Goal: Task Accomplishment & Management: Use online tool/utility

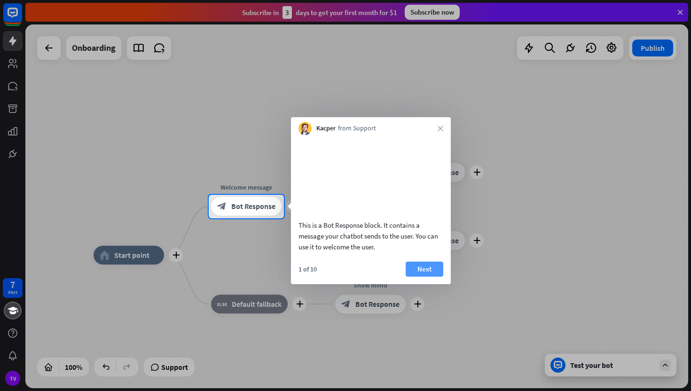
click at [416, 276] on button "Next" at bounding box center [425, 268] width 38 height 15
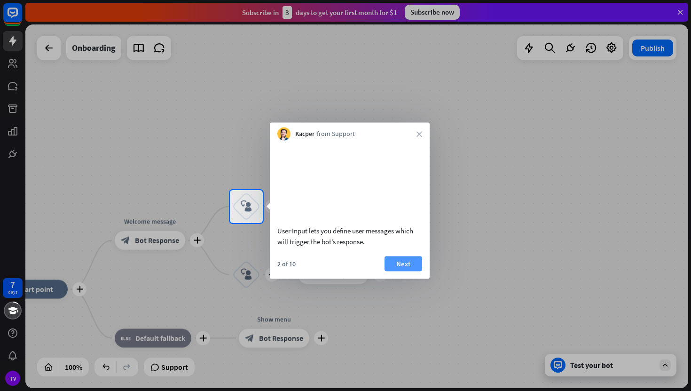
click at [415, 271] on button "Next" at bounding box center [403, 263] width 38 height 15
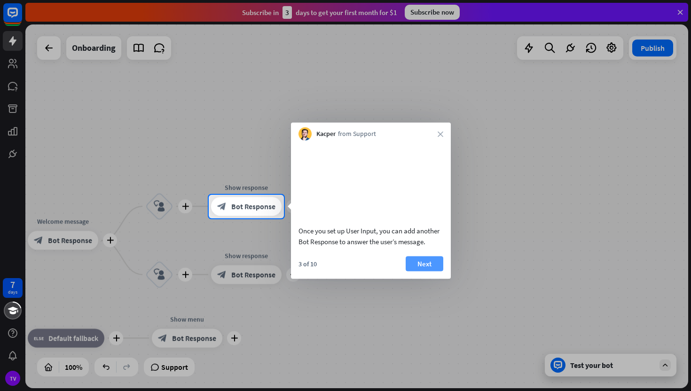
click at [421, 270] on button "Next" at bounding box center [425, 263] width 38 height 15
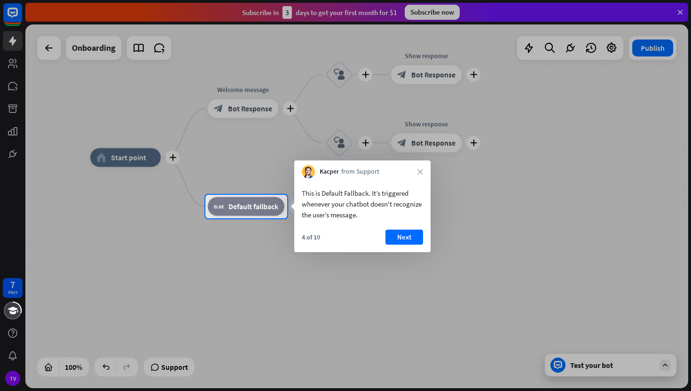
click at [42, 49] on div at bounding box center [345, 97] width 691 height 195
click at [420, 168] on div "Kacper from Support close" at bounding box center [362, 169] width 136 height 18
click at [401, 236] on button "Next" at bounding box center [404, 236] width 38 height 15
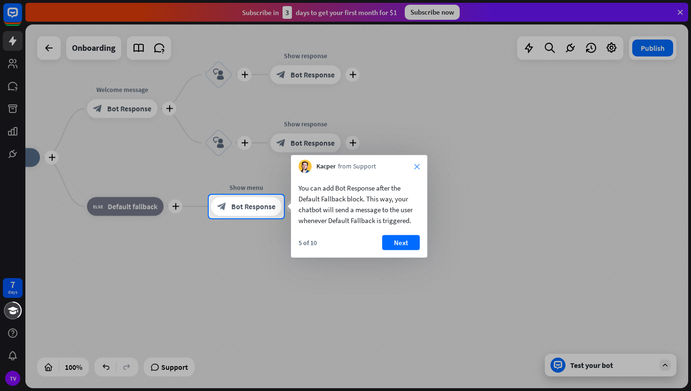
click at [415, 168] on icon "close" at bounding box center [417, 167] width 6 height 6
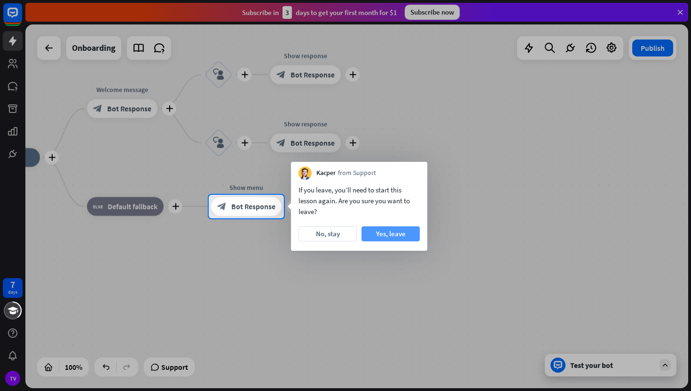
click at [386, 232] on button "Yes, leave" at bounding box center [390, 233] width 58 height 15
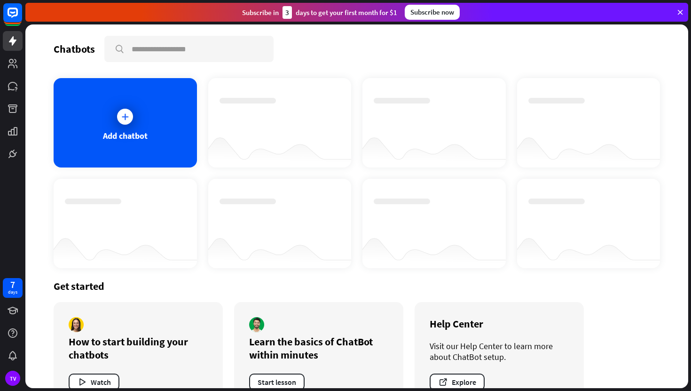
click at [646, 238] on div at bounding box center [588, 249] width 143 height 36
click at [124, 123] on div at bounding box center [125, 117] width 16 height 16
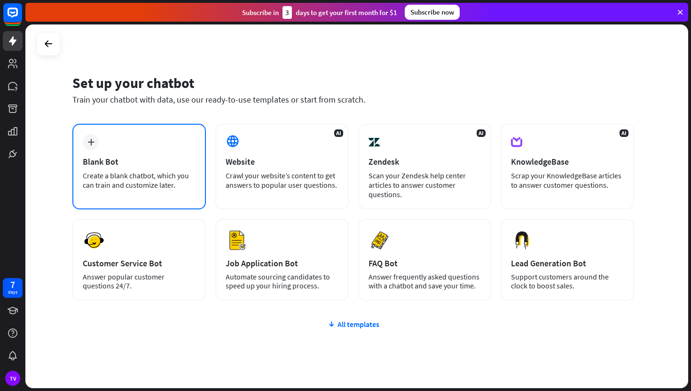
click at [89, 147] on div "plus" at bounding box center [91, 142] width 16 height 16
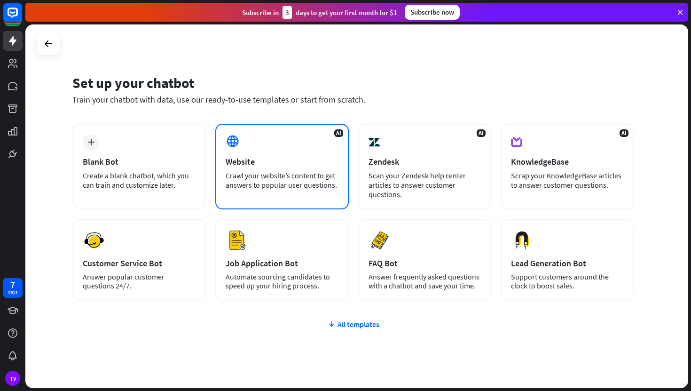
click at [282, 187] on div "Crawl your website’s content to get answers to popular user questions." at bounding box center [282, 180] width 113 height 19
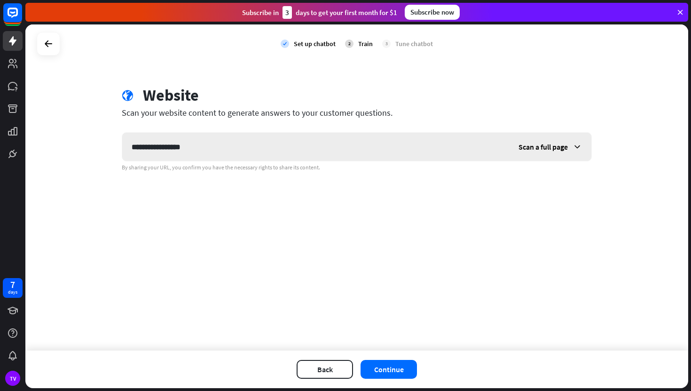
click at [132, 148] on input "**********" at bounding box center [315, 147] width 387 height 28
type input "**********"
click at [209, 233] on div "**********" at bounding box center [356, 187] width 663 height 326
click at [530, 146] on span "Scan a full page" at bounding box center [542, 146] width 49 height 9
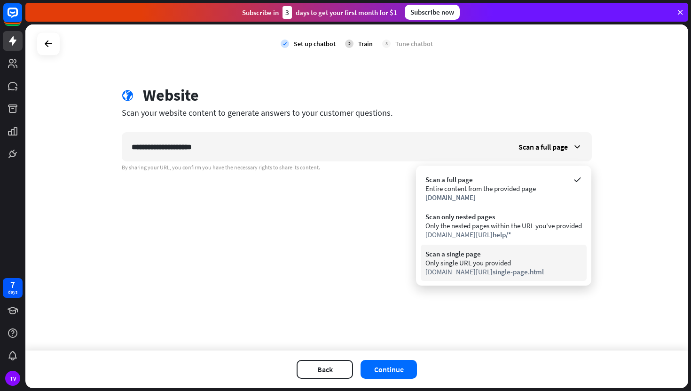
click at [500, 260] on div "Only single URL you provided" at bounding box center [503, 262] width 157 height 9
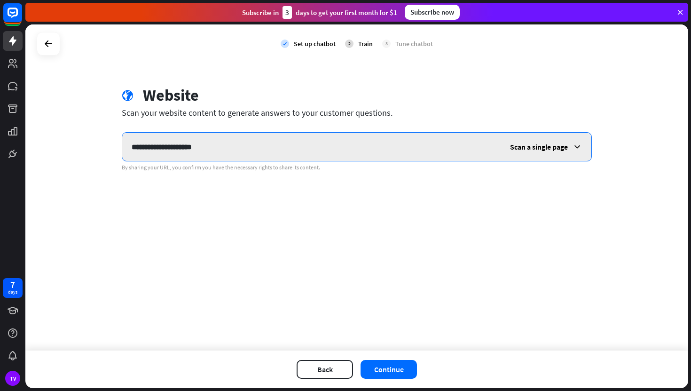
click at [460, 152] on input "**********" at bounding box center [311, 147] width 378 height 28
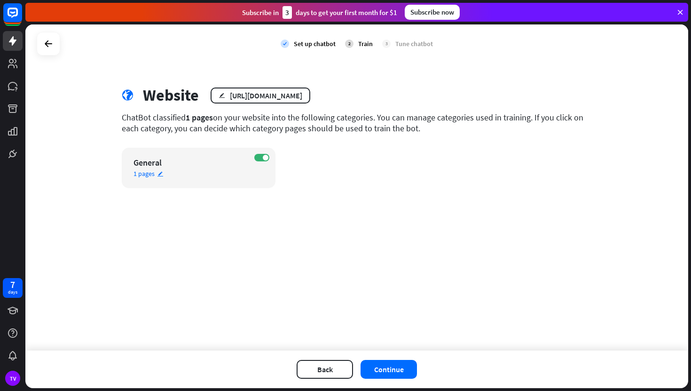
click at [242, 164] on div "General" at bounding box center [190, 162] width 114 height 11
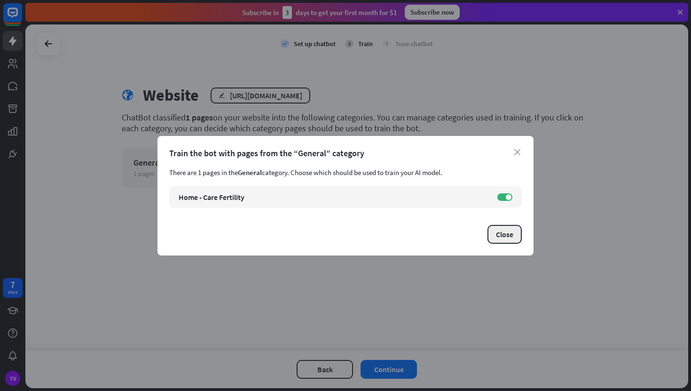
click at [510, 235] on button "Close" at bounding box center [504, 234] width 34 height 19
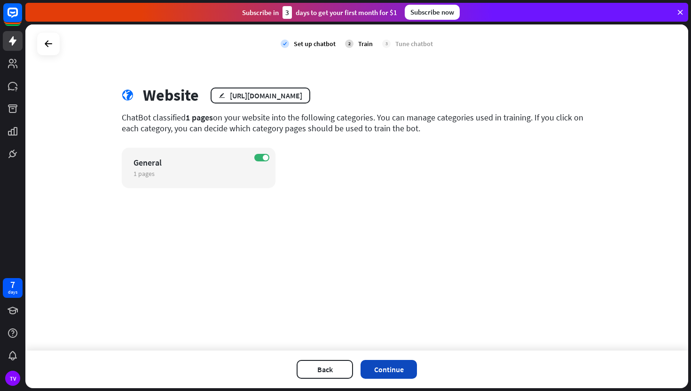
click at [400, 368] on button "Continue" at bounding box center [388, 369] width 56 height 19
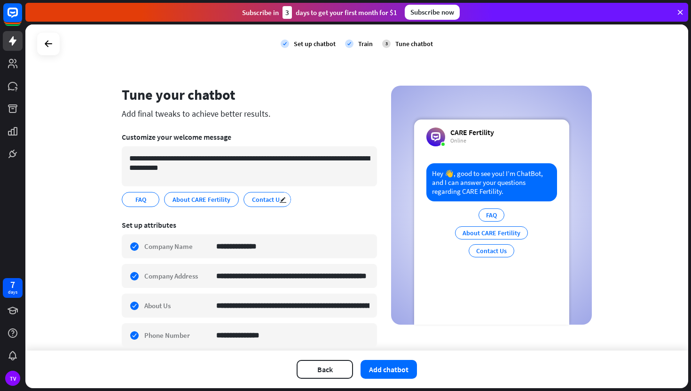
click at [270, 204] on div "Contact Us edit" at bounding box center [266, 199] width 47 height 15
click at [264, 194] on span "Contact Us" at bounding box center [267, 199] width 32 height 10
click at [391, 369] on button "Add chatbot" at bounding box center [388, 369] width 56 height 19
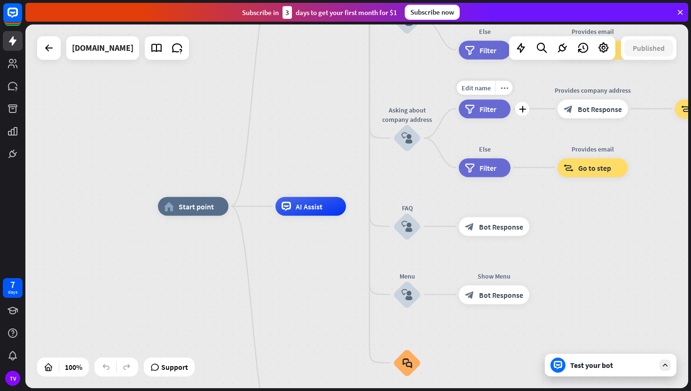
click at [496, 112] on div "filter Filter" at bounding box center [485, 108] width 52 height 19
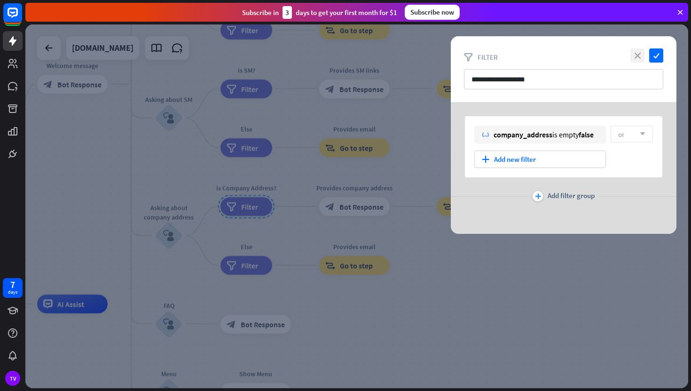
click at [637, 55] on icon "close" at bounding box center [637, 55] width 14 height 14
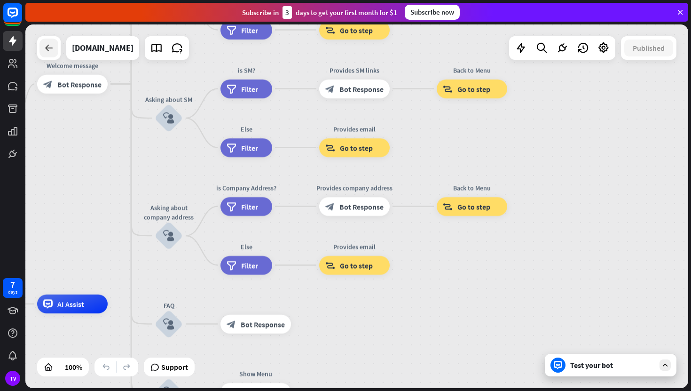
click at [51, 49] on icon at bounding box center [48, 47] width 11 height 11
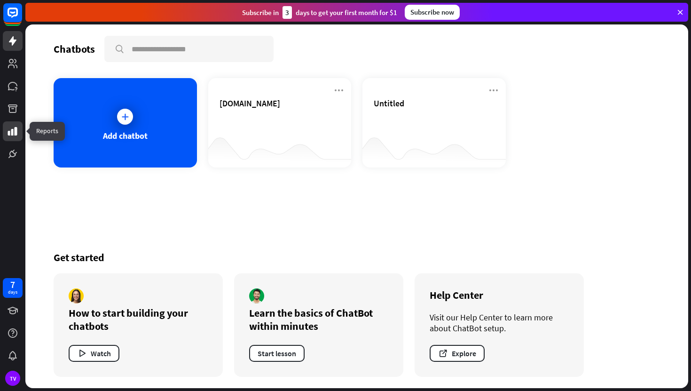
click at [11, 127] on icon at bounding box center [12, 130] width 11 height 11
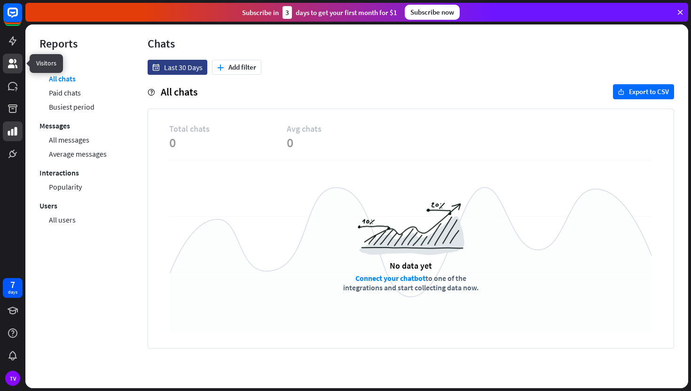
click at [13, 60] on icon at bounding box center [12, 63] width 9 height 9
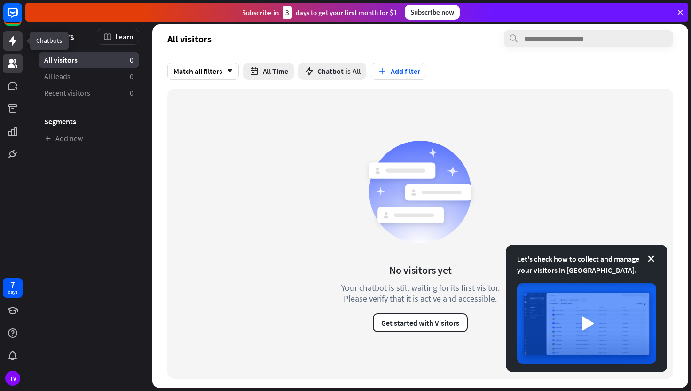
click at [12, 42] on icon at bounding box center [13, 40] width 8 height 9
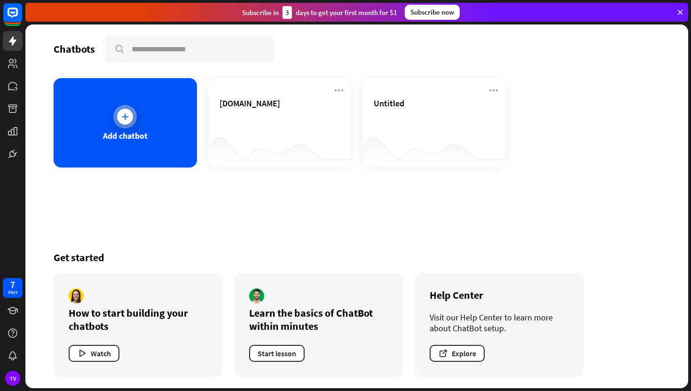
click at [117, 113] on div at bounding box center [124, 116] width 23 height 23
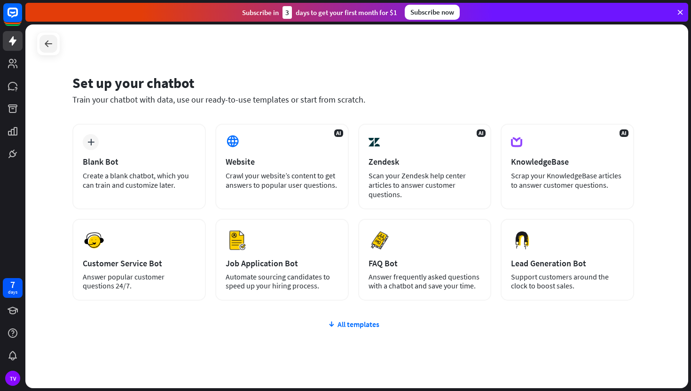
click at [46, 42] on icon at bounding box center [48, 43] width 11 height 11
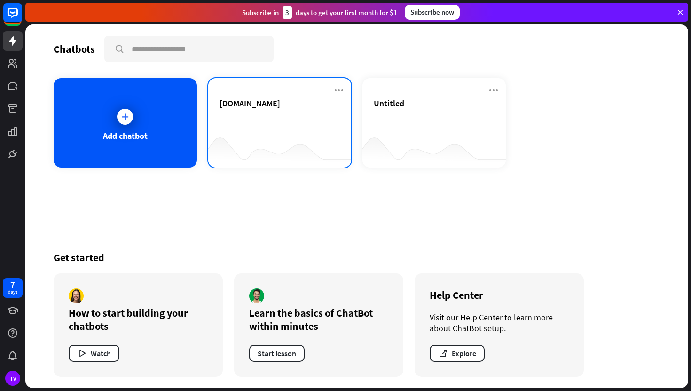
click at [263, 129] on div "[DOMAIN_NAME]" at bounding box center [279, 114] width 121 height 33
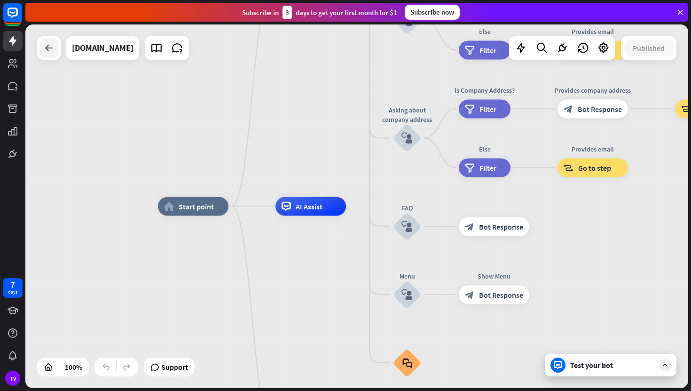
click at [50, 53] on icon at bounding box center [48, 47] width 11 height 11
